Goal: Transaction & Acquisition: Download file/media

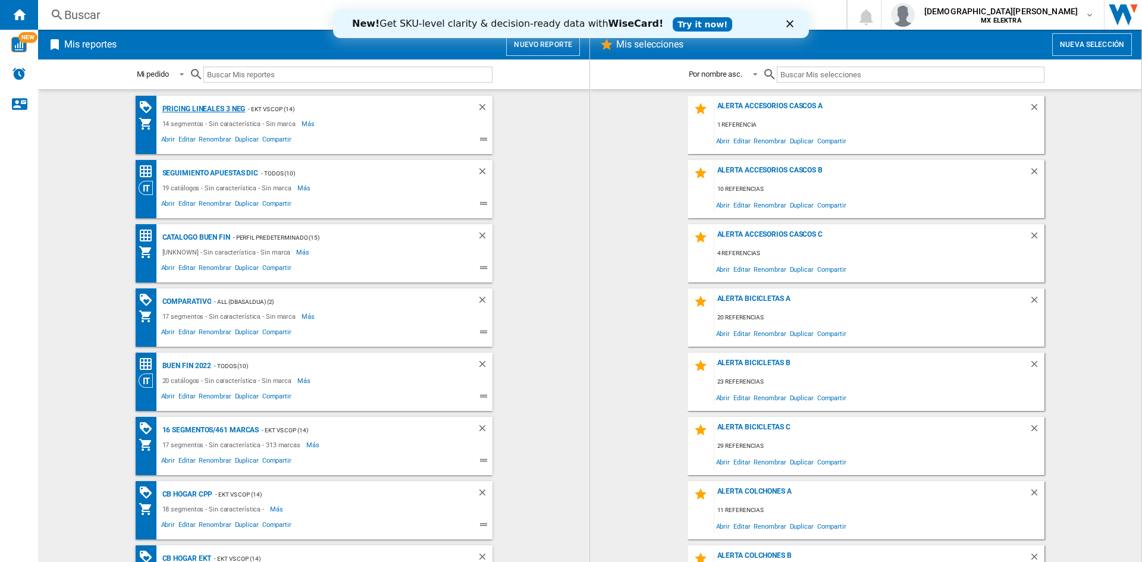
click at [208, 114] on div "Pricing lineales 3 neg" at bounding box center [202, 109] width 86 height 15
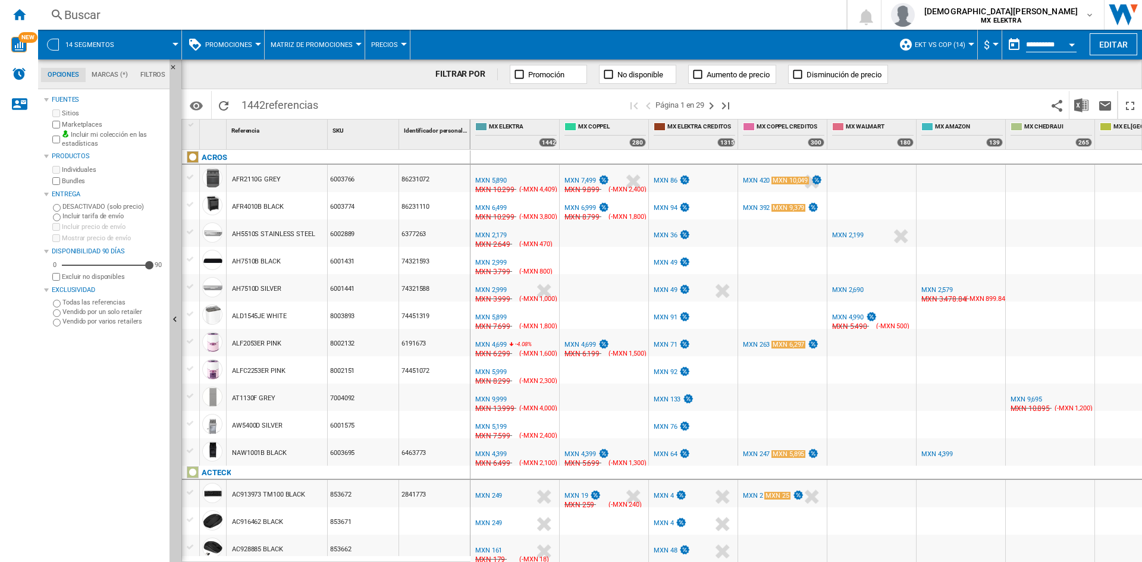
click at [131, 54] on span at bounding box center [153, 45] width 45 height 30
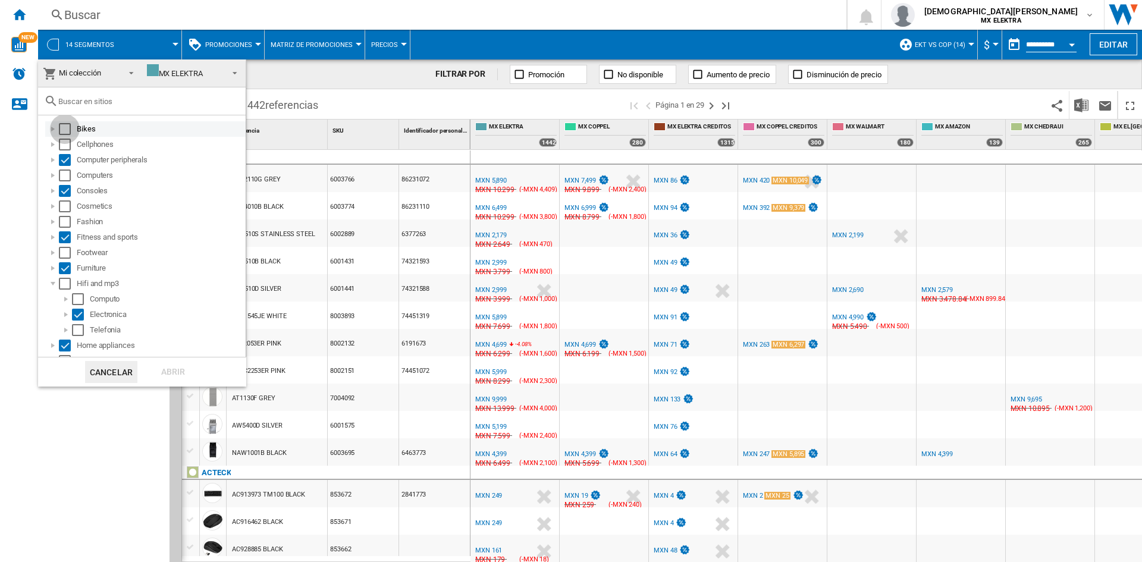
click at [64, 126] on div "Select" at bounding box center [65, 129] width 12 height 12
click at [66, 143] on div "Select" at bounding box center [65, 145] width 12 height 12
click at [70, 177] on div "Select" at bounding box center [65, 175] width 12 height 12
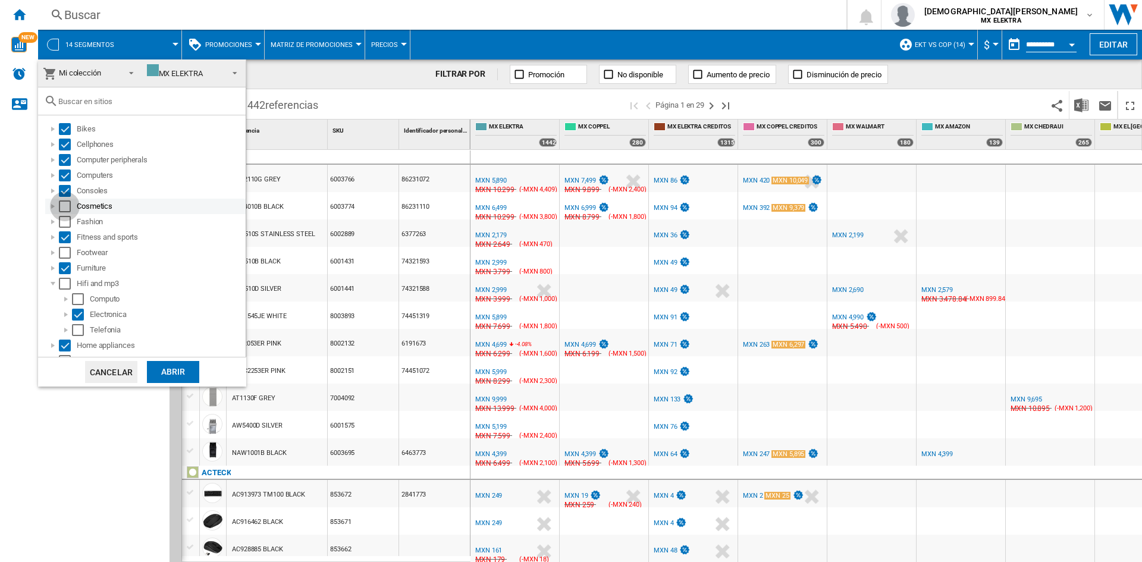
click at [67, 202] on div "Select" at bounding box center [65, 206] width 12 height 12
click at [65, 222] on div "Select" at bounding box center [65, 222] width 12 height 12
click at [65, 255] on div "Select" at bounding box center [65, 253] width 12 height 12
click at [68, 282] on div "Select" at bounding box center [65, 284] width 12 height 12
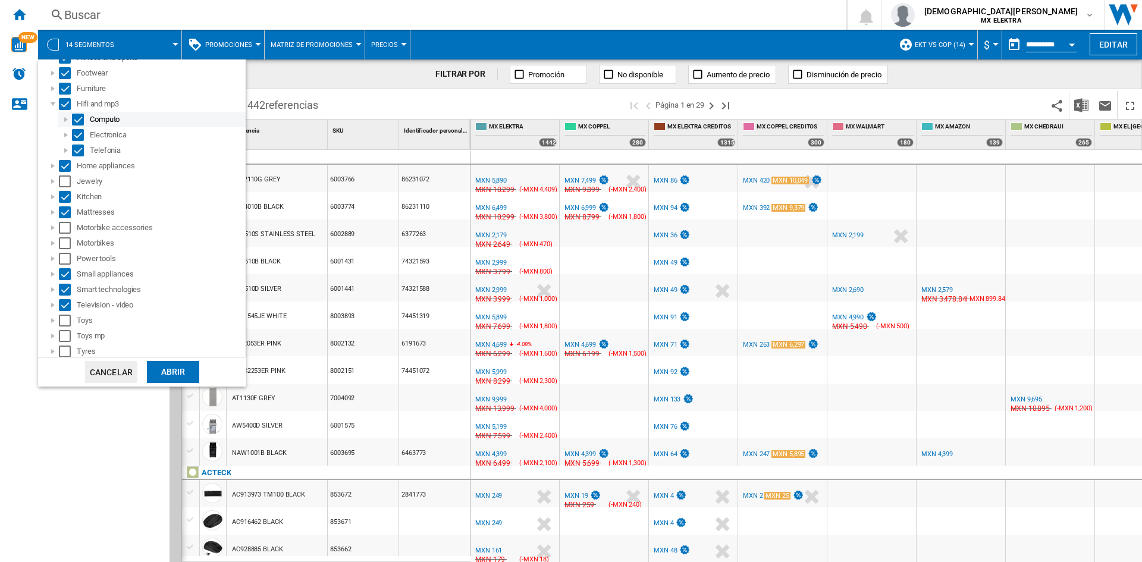
scroll to position [228, 0]
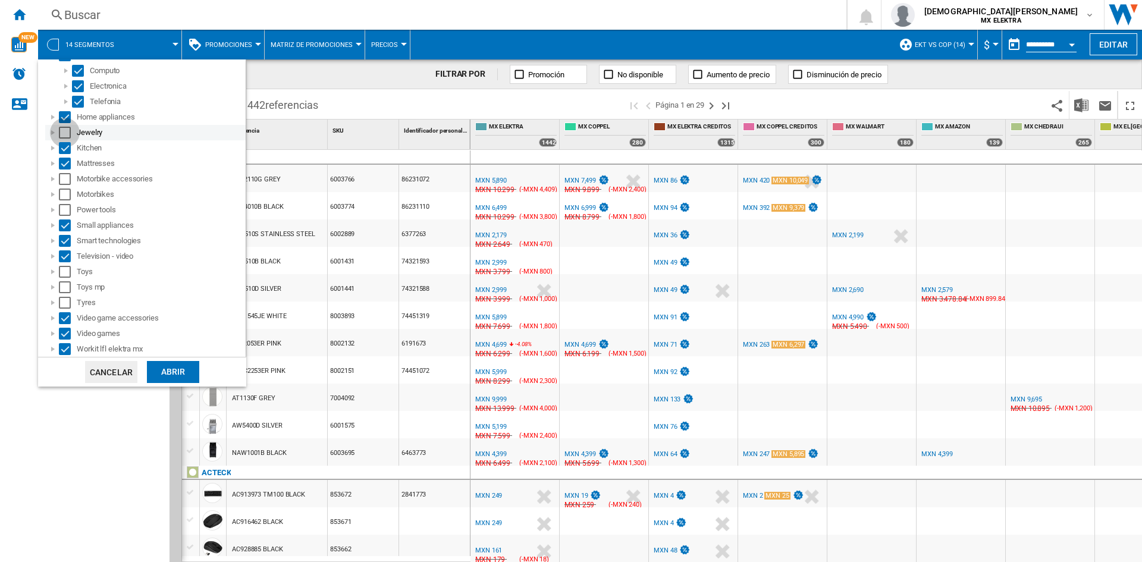
click at [59, 133] on div "Select" at bounding box center [65, 133] width 12 height 12
click at [67, 175] on div "Select" at bounding box center [65, 179] width 12 height 12
click at [65, 199] on div "Select" at bounding box center [65, 195] width 12 height 12
click at [65, 218] on div "Small appliances" at bounding box center [145, 225] width 200 height 15
click at [65, 214] on div "Select" at bounding box center [65, 210] width 12 height 12
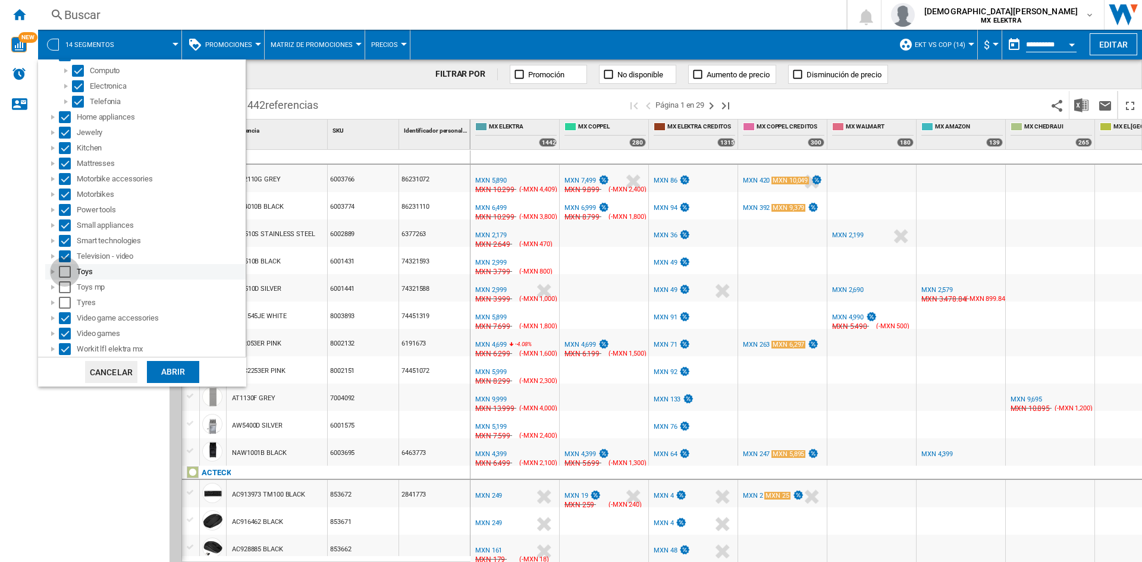
click at [66, 268] on div "Select" at bounding box center [65, 272] width 12 height 12
click at [70, 290] on div "Select" at bounding box center [65, 287] width 12 height 12
click at [68, 297] on div "Tyres" at bounding box center [145, 302] width 200 height 15
click at [67, 303] on div "Select" at bounding box center [65, 303] width 12 height 12
click at [161, 372] on div "Abrir" at bounding box center [173, 372] width 52 height 22
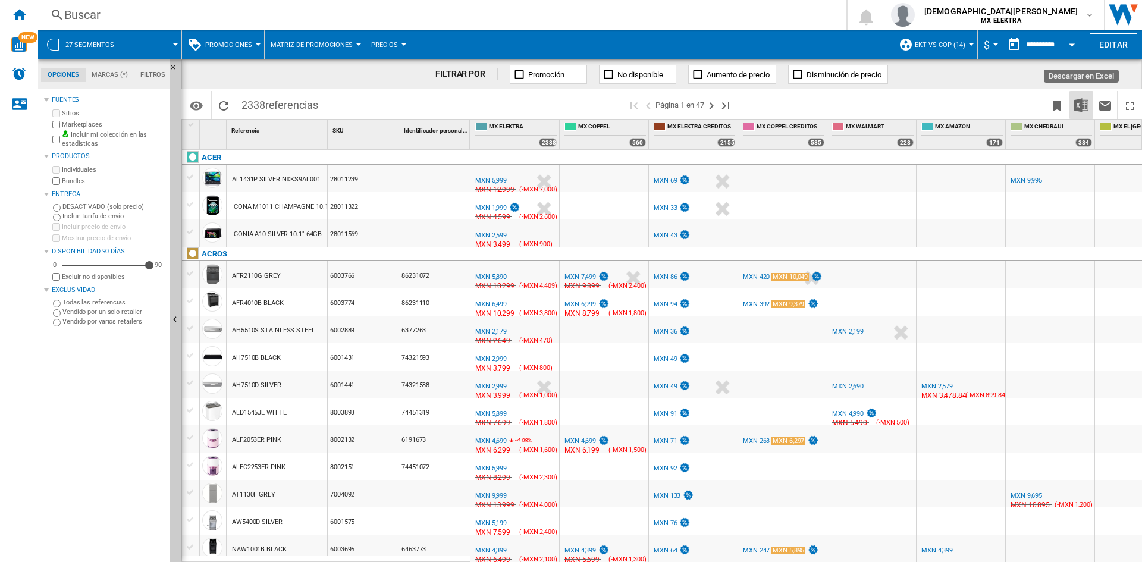
click at [1082, 106] on img "Descargar en Excel" at bounding box center [1081, 105] width 14 height 14
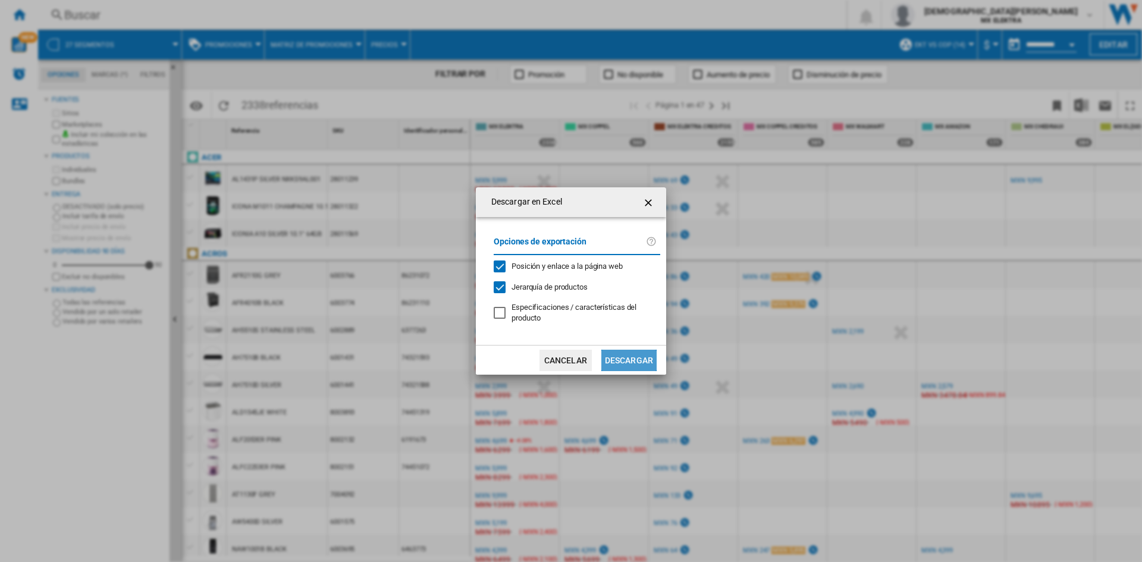
click at [635, 360] on button "Descargar" at bounding box center [628, 360] width 55 height 21
